Goal: Navigation & Orientation: Find specific page/section

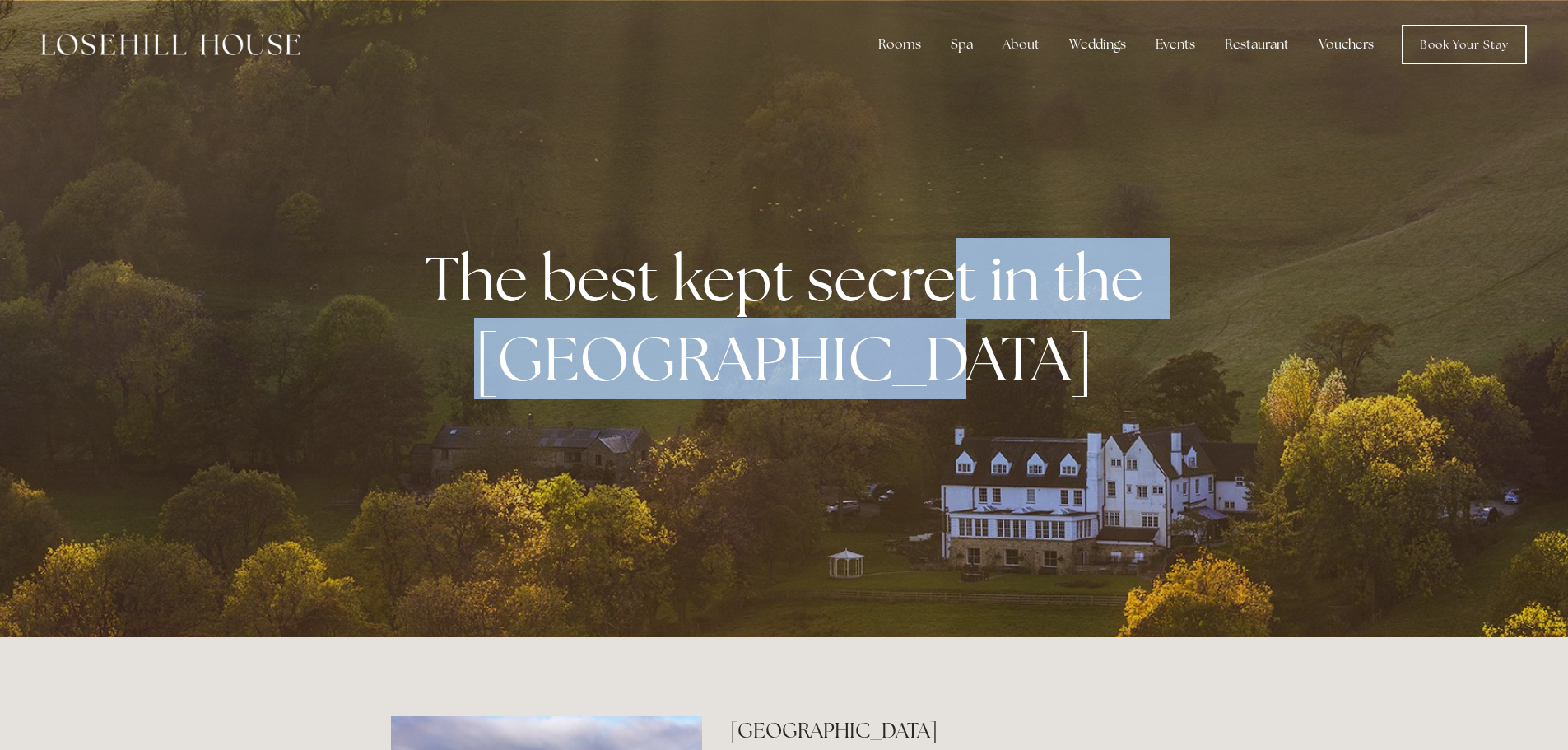
drag, startPoint x: 1129, startPoint y: 422, endPoint x: 961, endPoint y: 250, distance: 240.4
click at [961, 250] on div "The best kept secret in the [GEOGRAPHIC_DATA]" at bounding box center [784, 319] width 787 height 260
click at [1133, 379] on p "The best kept secret in the [GEOGRAPHIC_DATA]" at bounding box center [784, 318] width 754 height 160
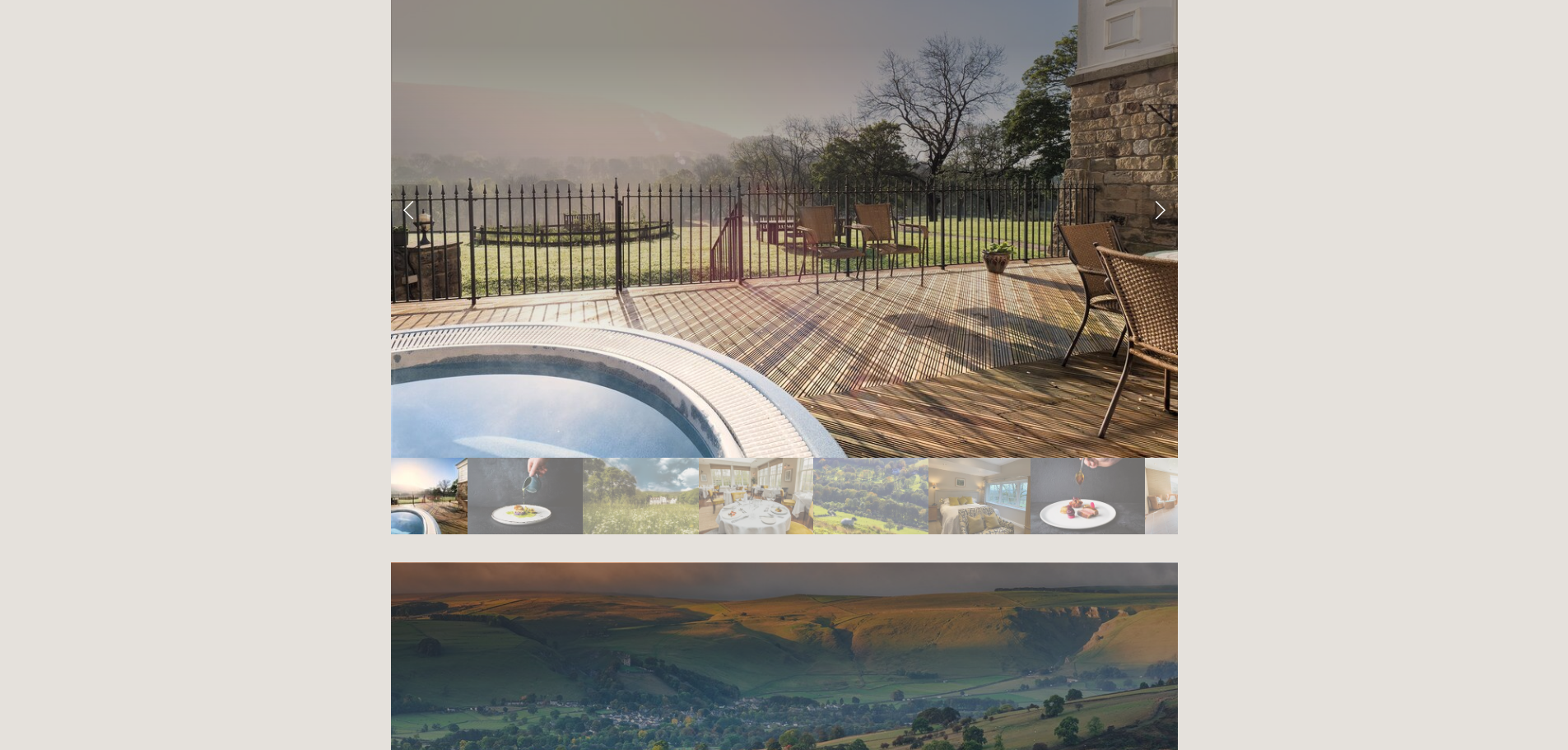
scroll to position [3045, 0]
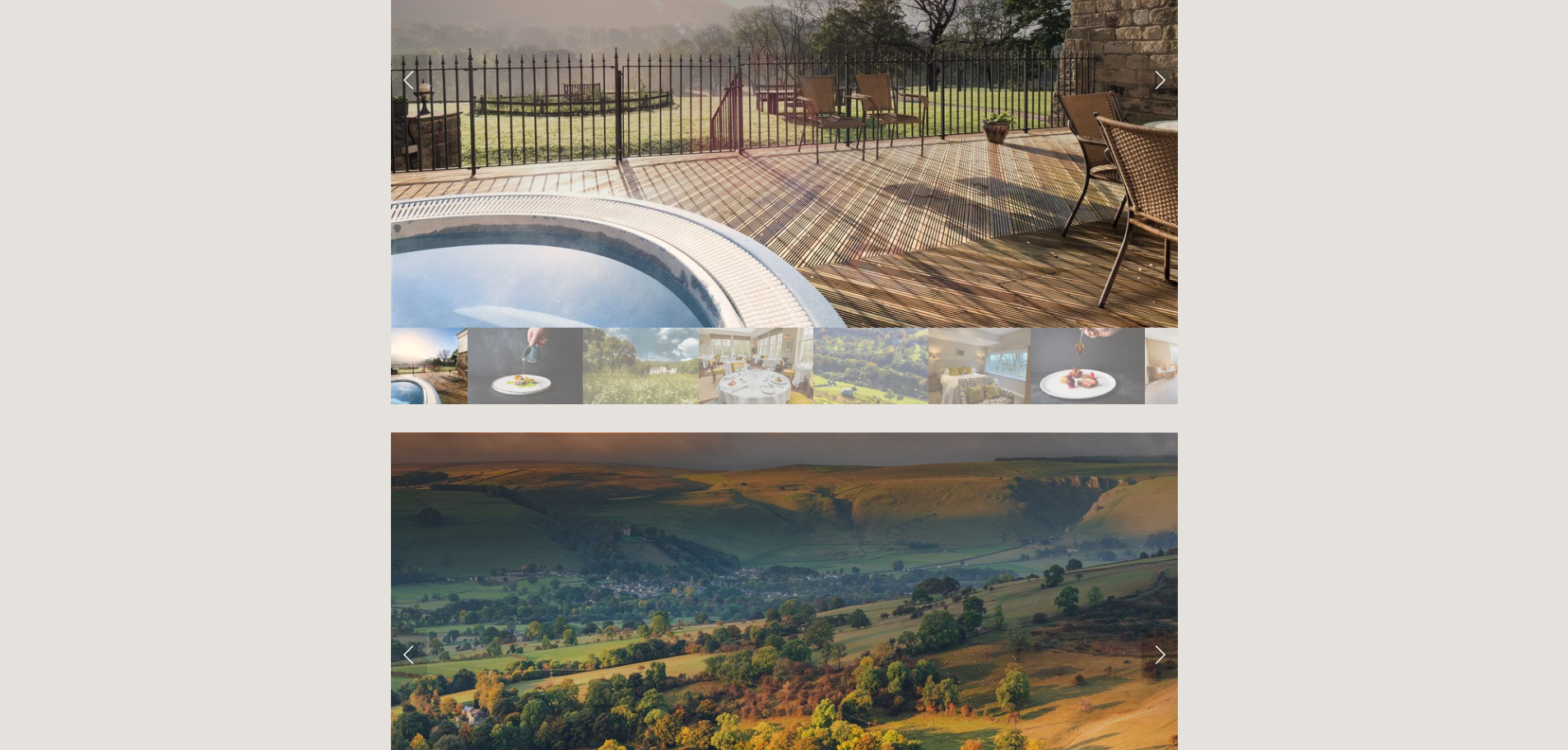
click at [1156, 629] on link "Next Slide" at bounding box center [1159, 653] width 36 height 49
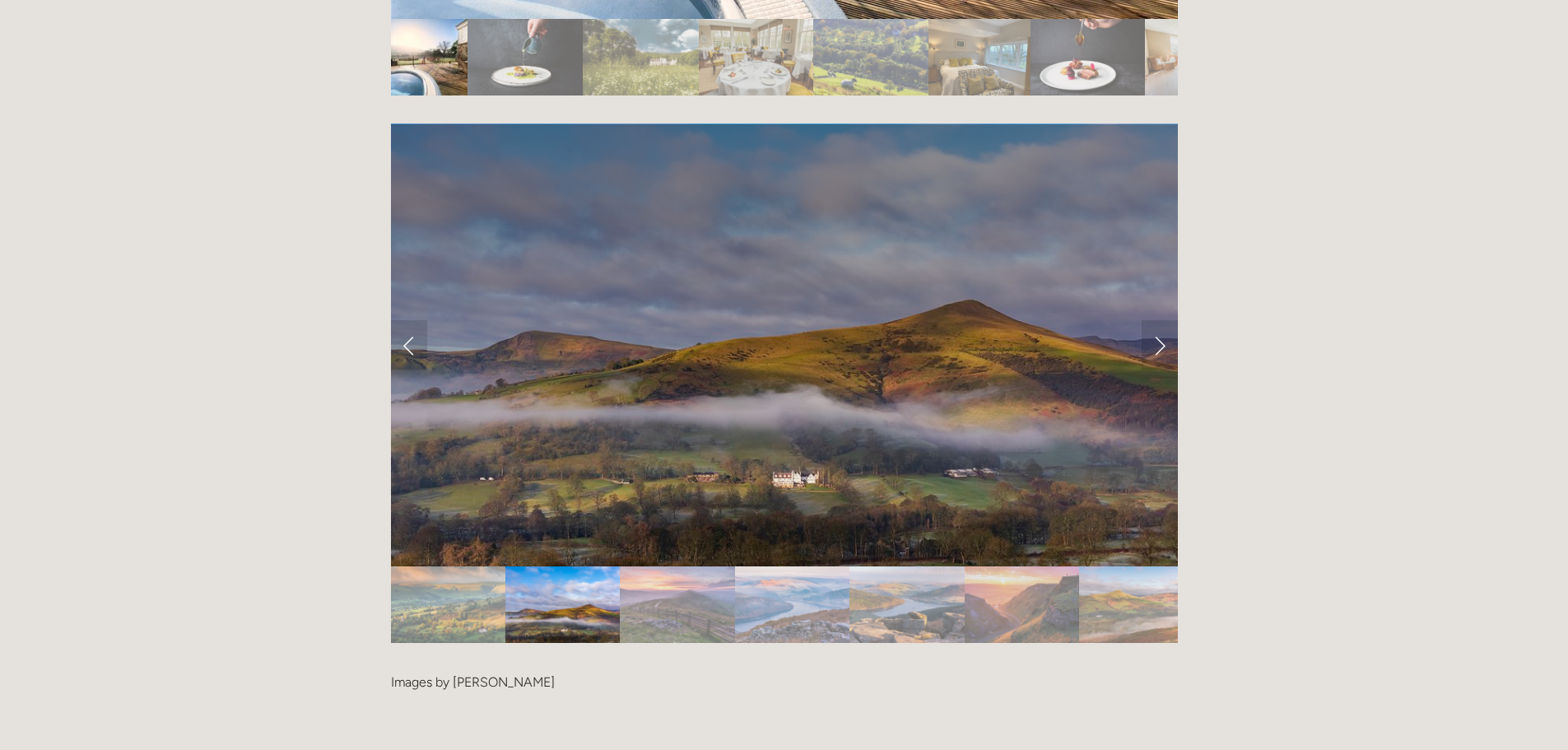
scroll to position [3375, 0]
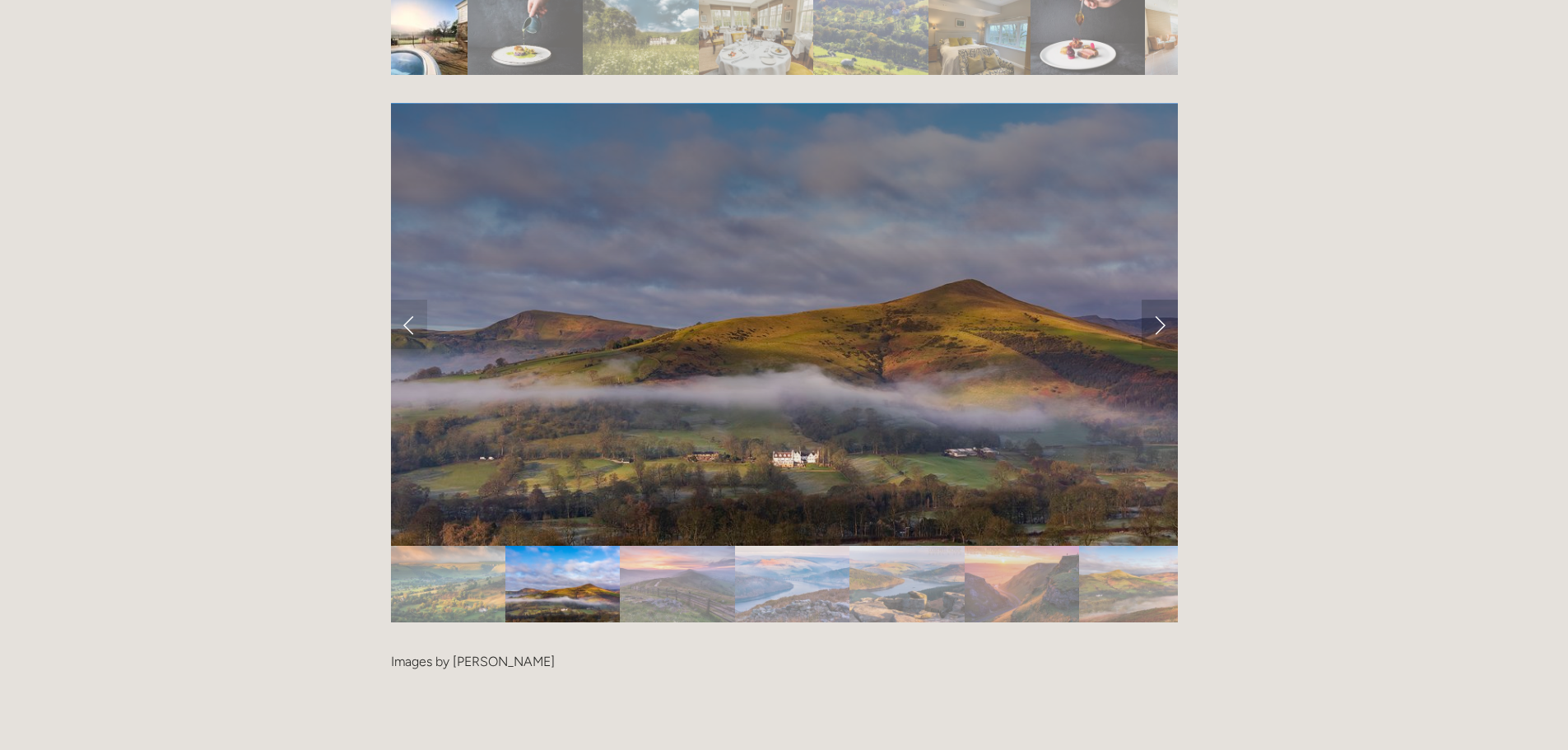
click at [1163, 299] on link "Next Slide" at bounding box center [1159, 324] width 36 height 49
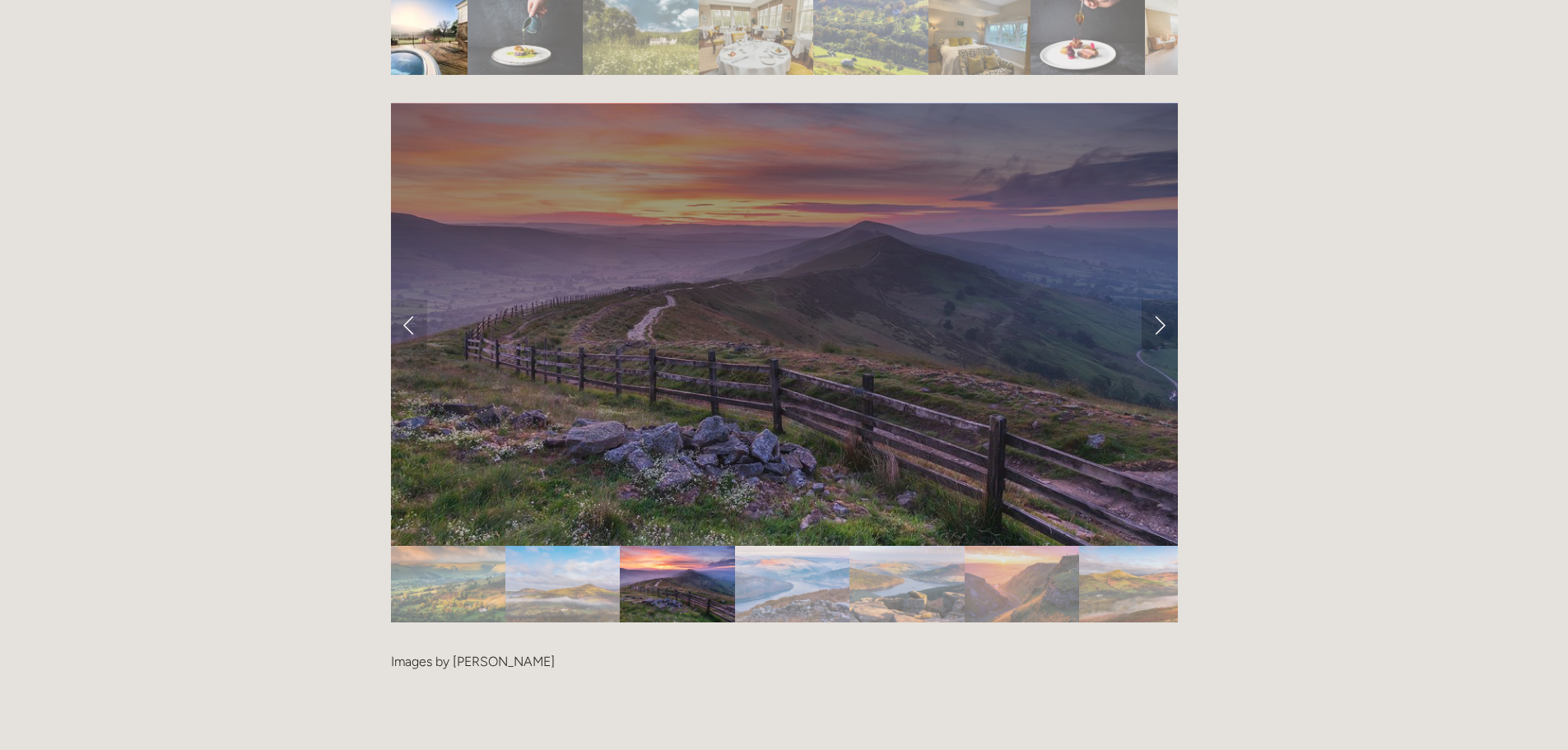
click at [1163, 299] on link "Next Slide" at bounding box center [1159, 324] width 36 height 49
click at [1162, 299] on link "Next Slide" at bounding box center [1159, 324] width 36 height 49
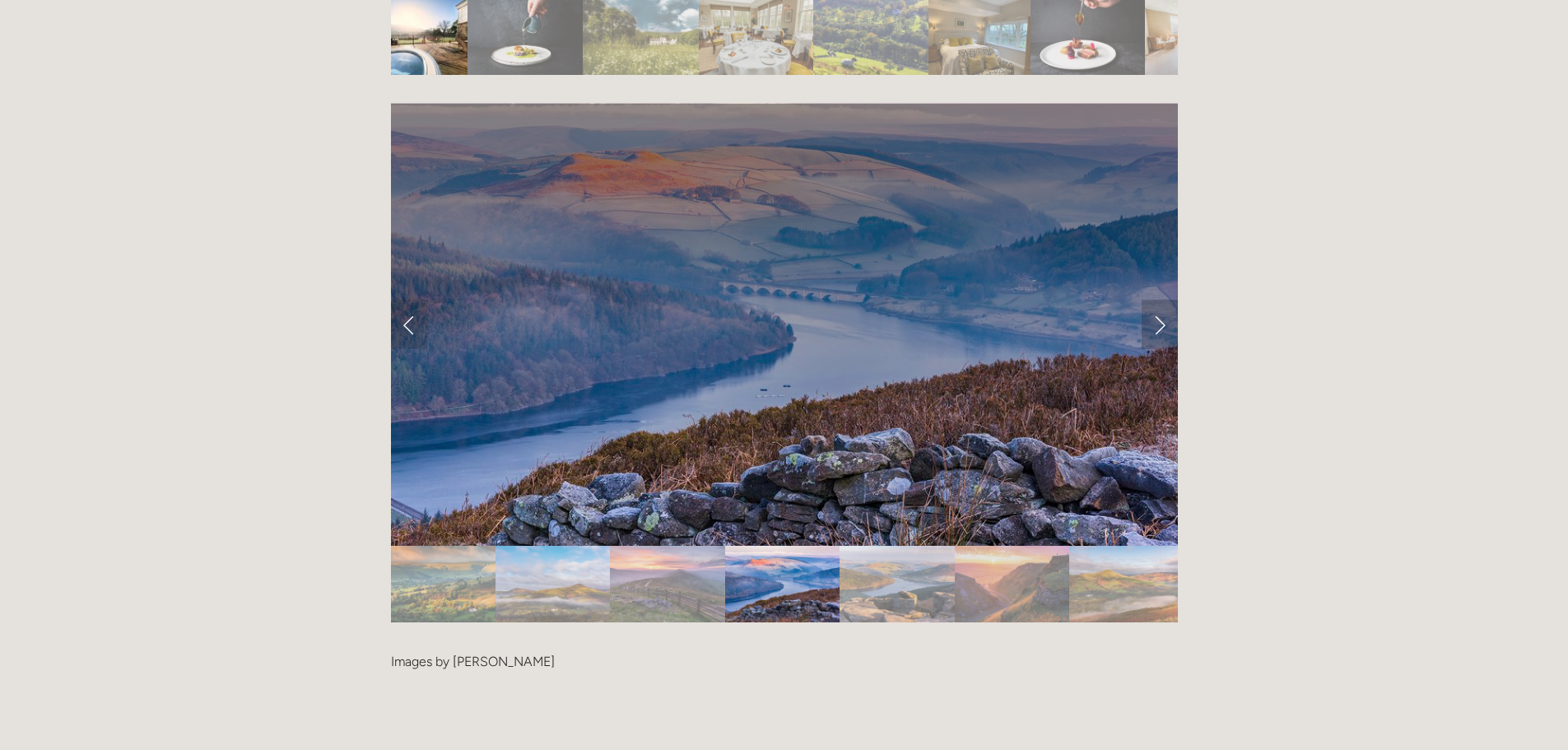
click at [1167, 299] on link "Next Slide" at bounding box center [1159, 324] width 36 height 49
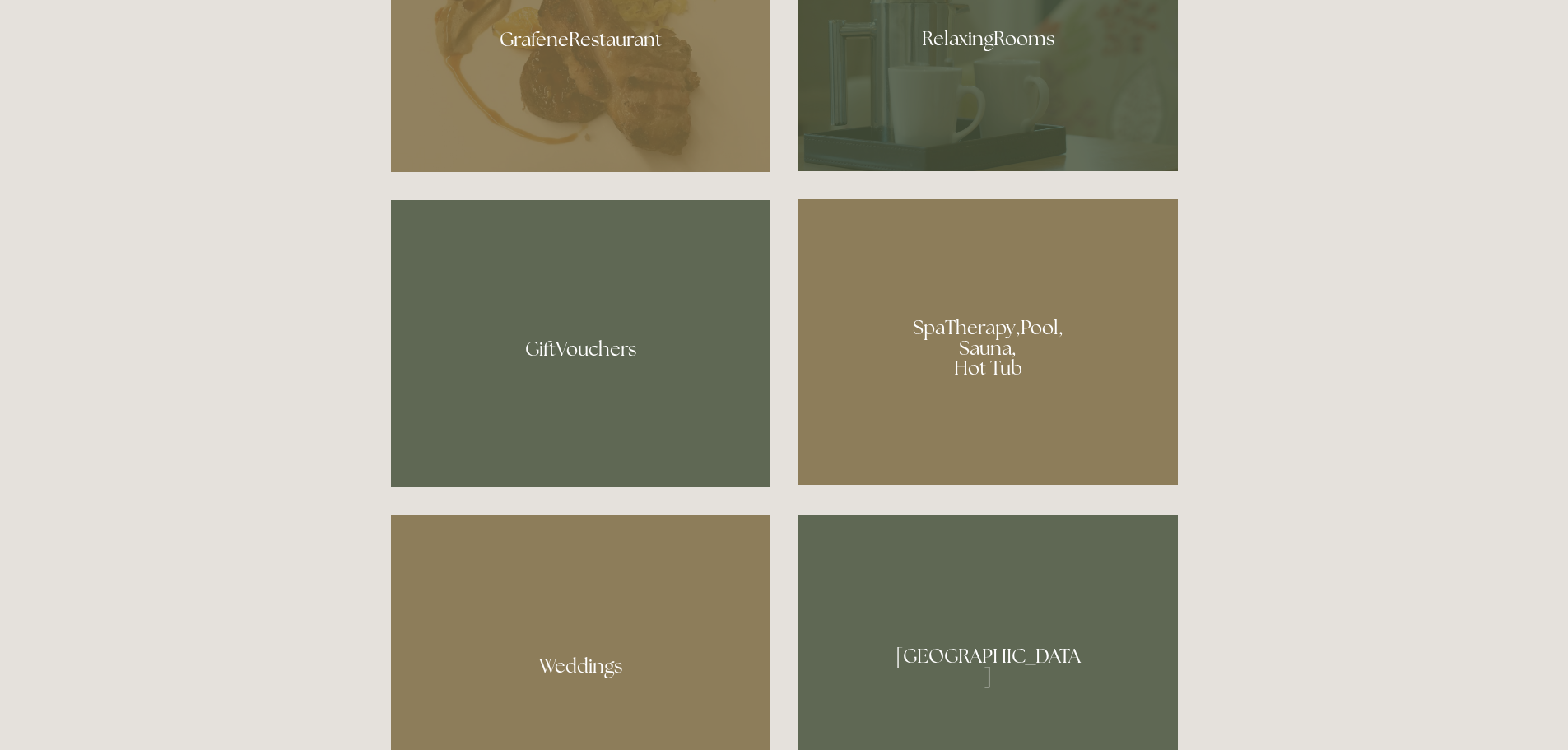
scroll to position [1235, 0]
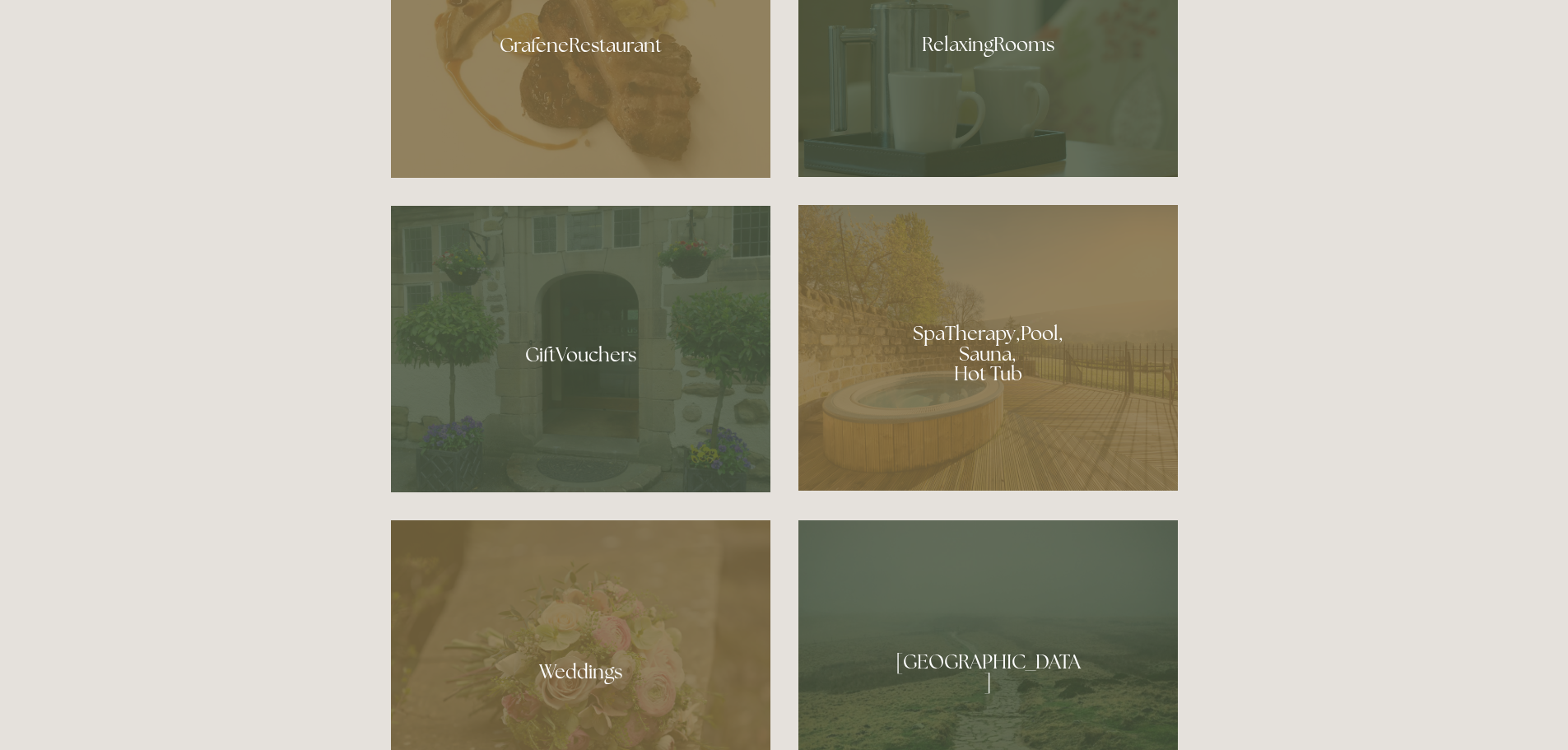
click at [994, 347] on div at bounding box center [988, 348] width 379 height 286
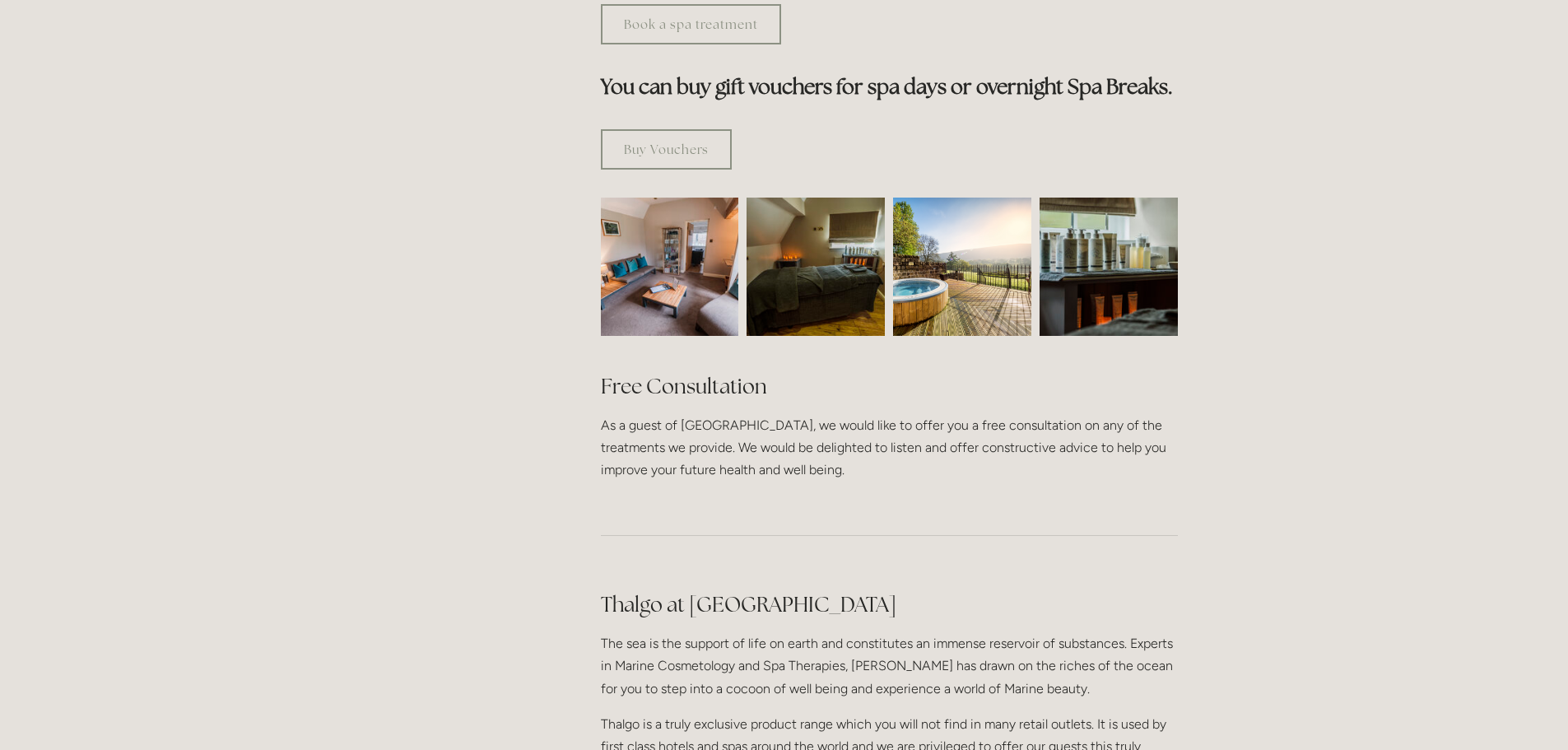
scroll to position [987, 0]
